Goal: Information Seeking & Learning: Learn about a topic

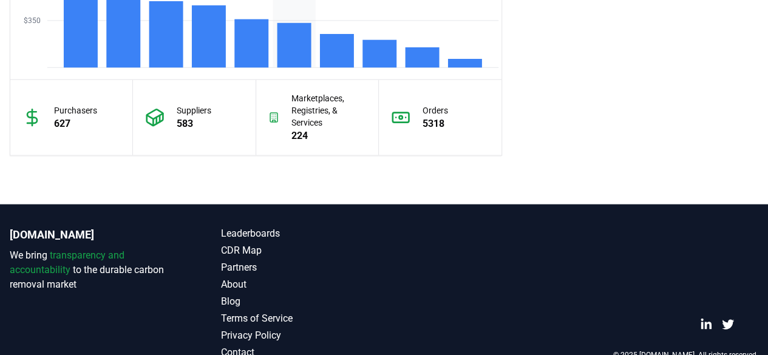
scroll to position [1216, 0]
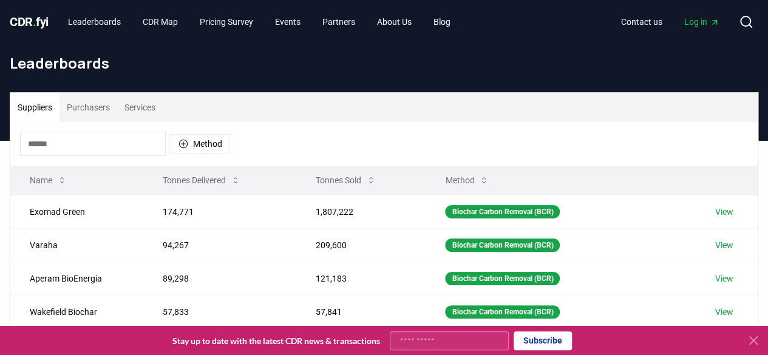
scroll to position [95, 0]
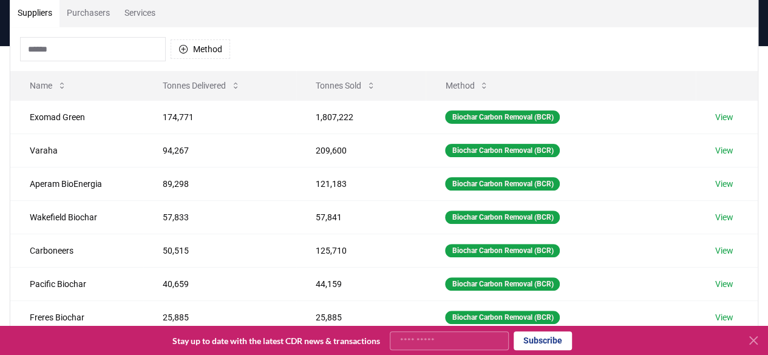
click at [756, 342] on icon at bounding box center [753, 340] width 15 height 15
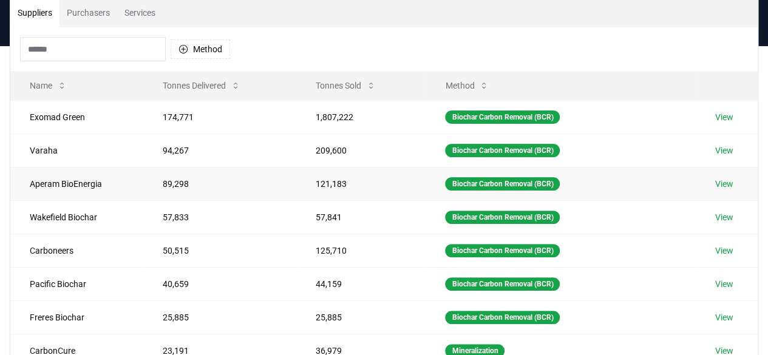
scroll to position [6, 0]
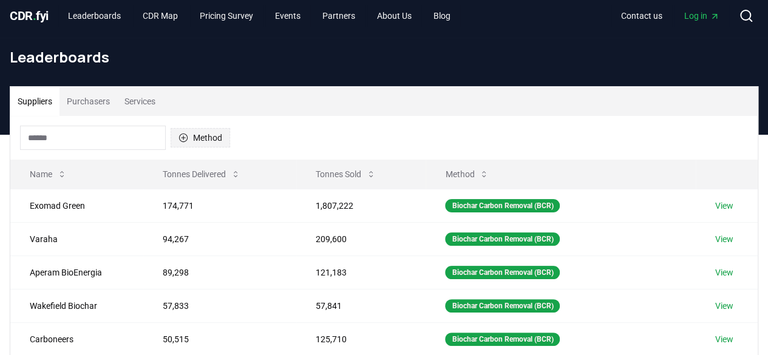
click at [186, 135] on icon "button" at bounding box center [183, 138] width 9 height 9
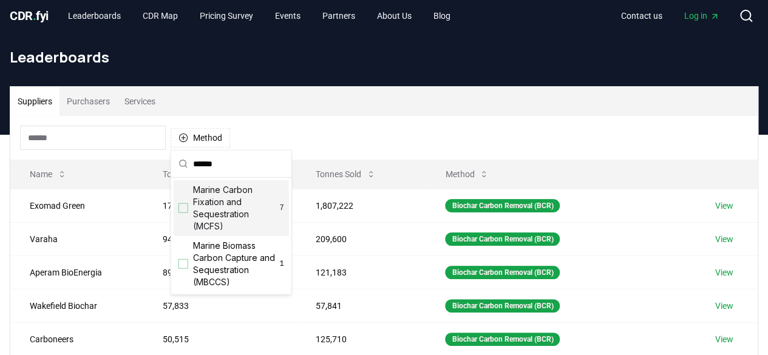
scroll to position [0, 0]
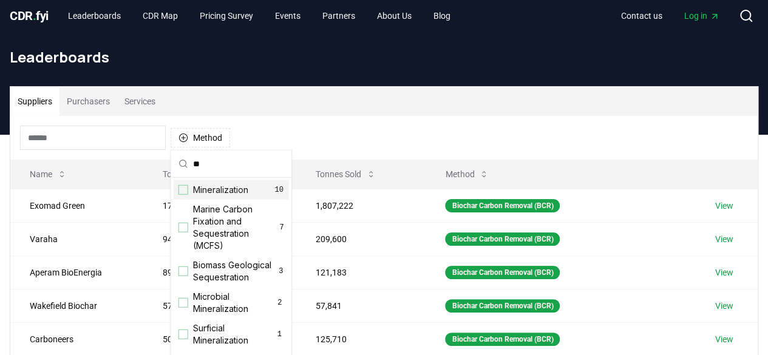
type input "*"
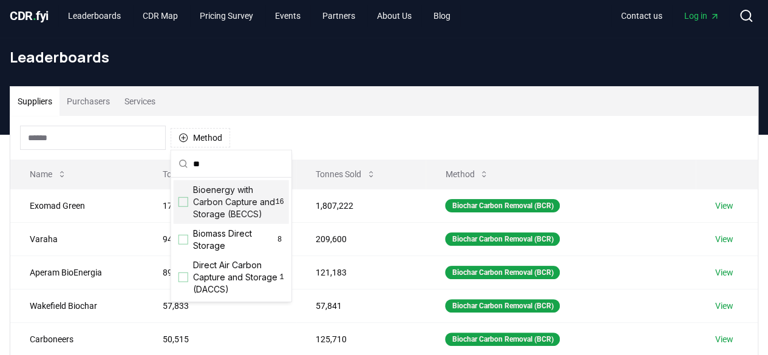
type input "*"
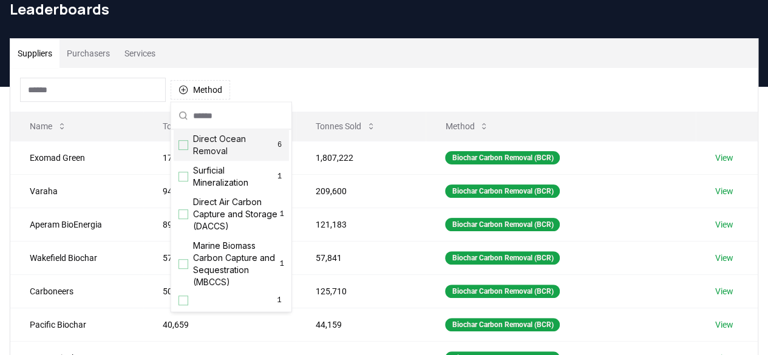
scroll to position [95, 0]
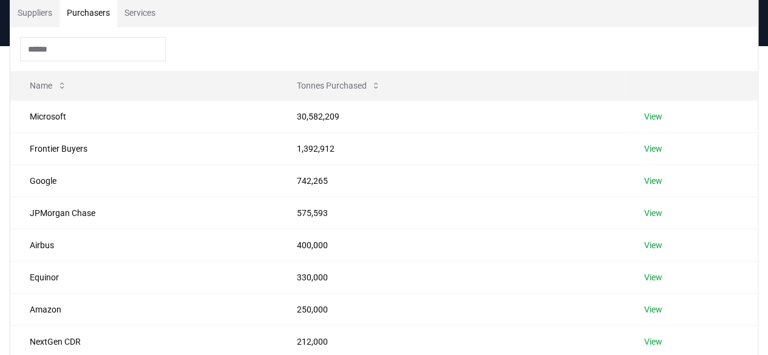
click at [92, 3] on button "Purchasers" at bounding box center [89, 12] width 58 height 29
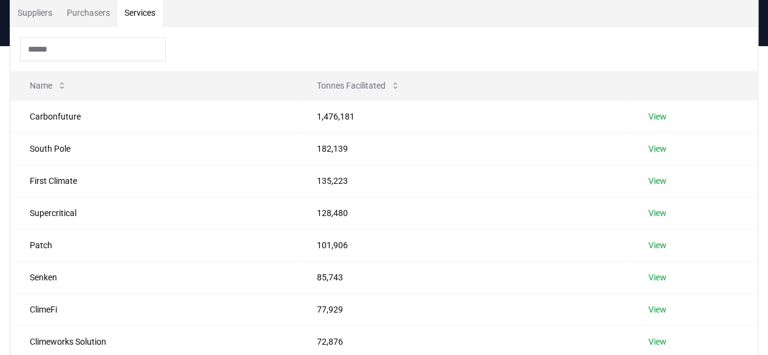
click at [135, 14] on button "Services" at bounding box center [140, 12] width 46 height 29
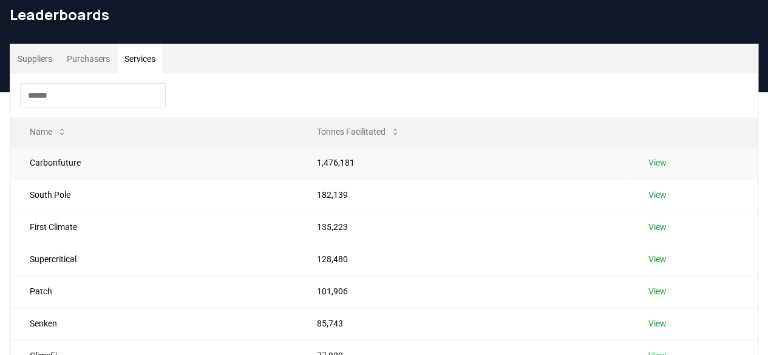
scroll to position [0, 0]
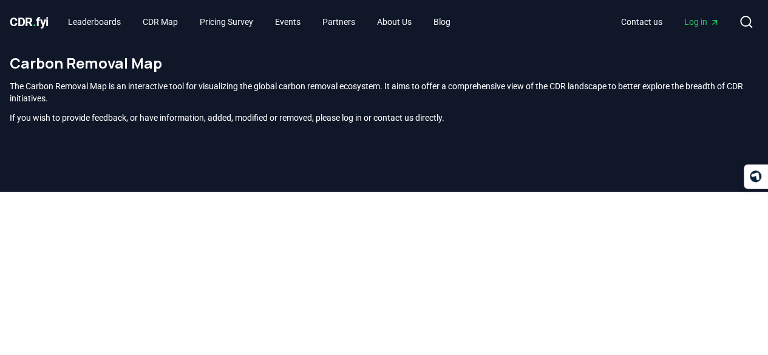
click at [470, 103] on p "The Carbon Removal Map is an interactive tool for visualizing the global carbon…" at bounding box center [384, 92] width 749 height 24
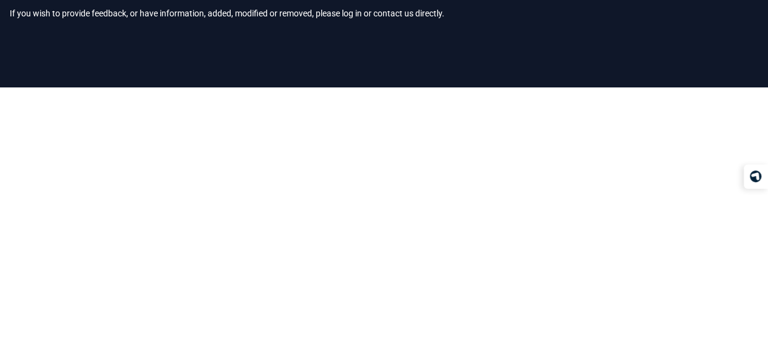
scroll to position [100, 0]
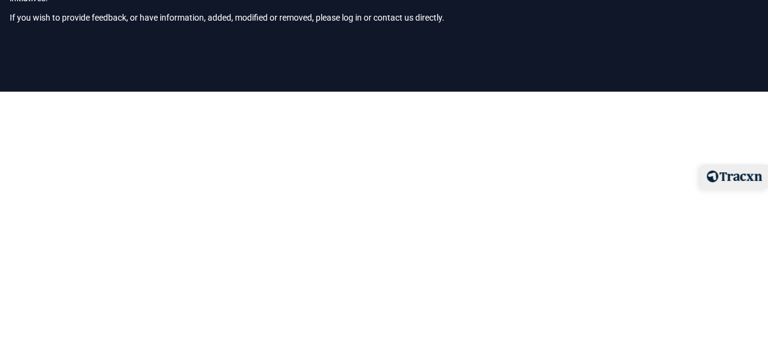
click at [754, 183] on div at bounding box center [734, 177] width 67 height 24
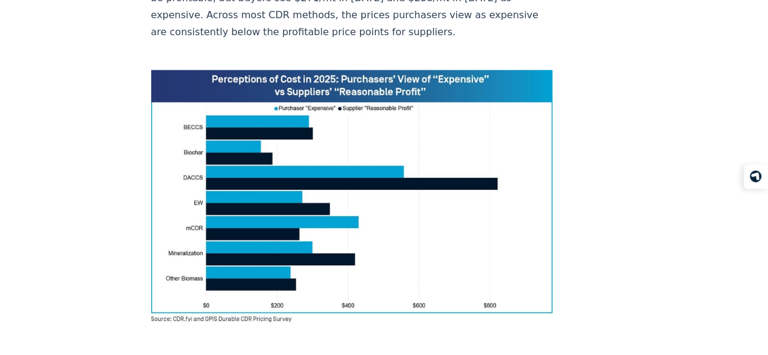
scroll to position [883, 0]
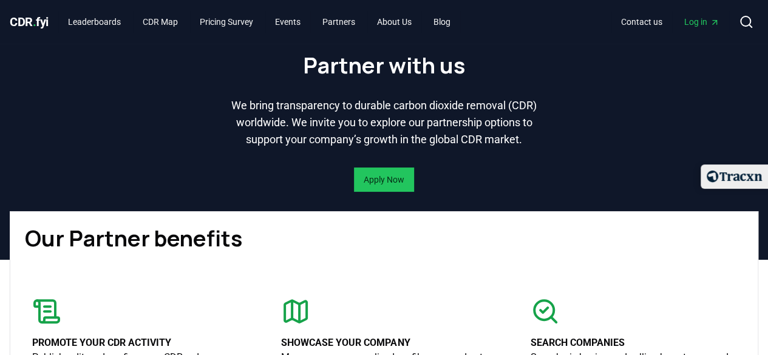
click at [752, 174] on img at bounding box center [734, 177] width 55 height 12
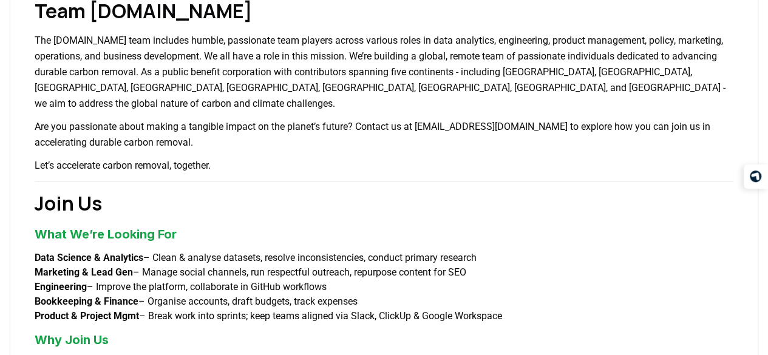
scroll to position [787, 0]
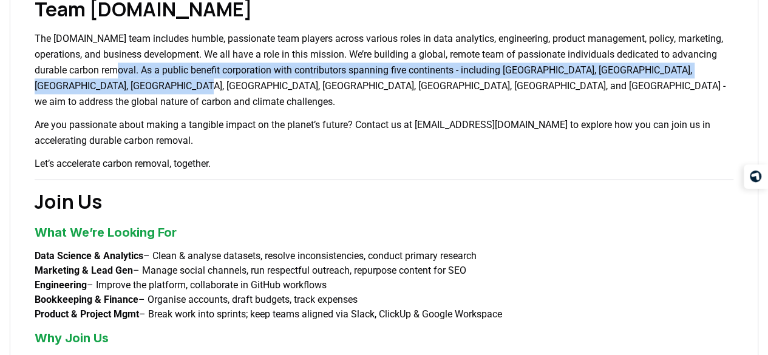
drag, startPoint x: 193, startPoint y: 68, endPoint x: 239, endPoint y: 83, distance: 48.6
click at [239, 83] on p "The CDR.fyi team includes humble, passionate team players across various roles …" at bounding box center [384, 70] width 699 height 79
copy p "As a public benefit corporation with contributors spanning five continents - in…"
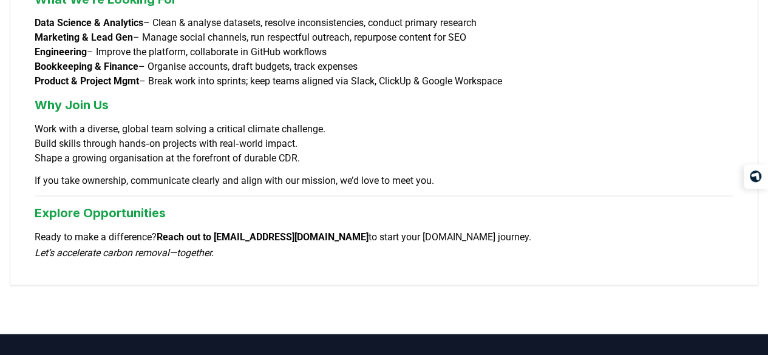
scroll to position [1158, 0]
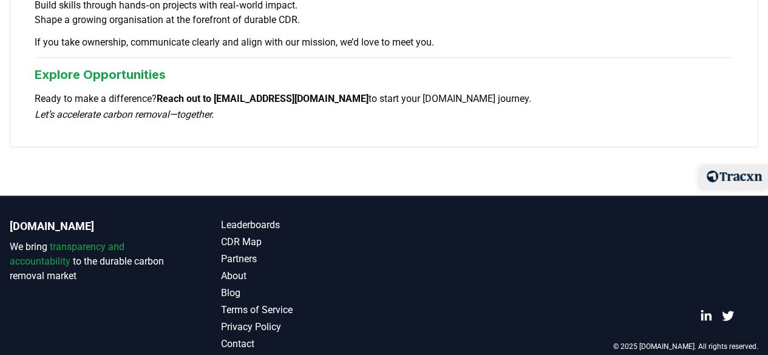
click at [754, 171] on img at bounding box center [734, 177] width 55 height 12
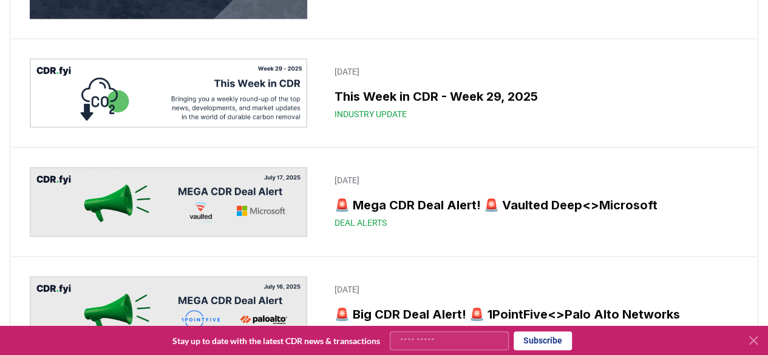
scroll to position [812, 0]
